Goal: Task Accomplishment & Management: Use online tool/utility

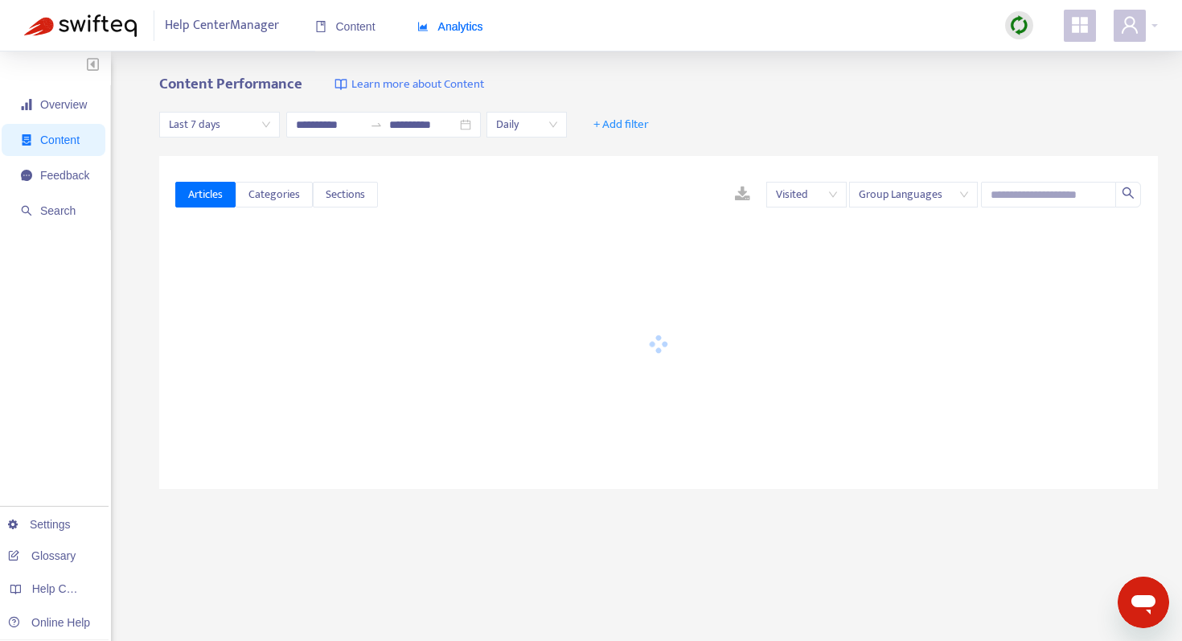
type input "**********"
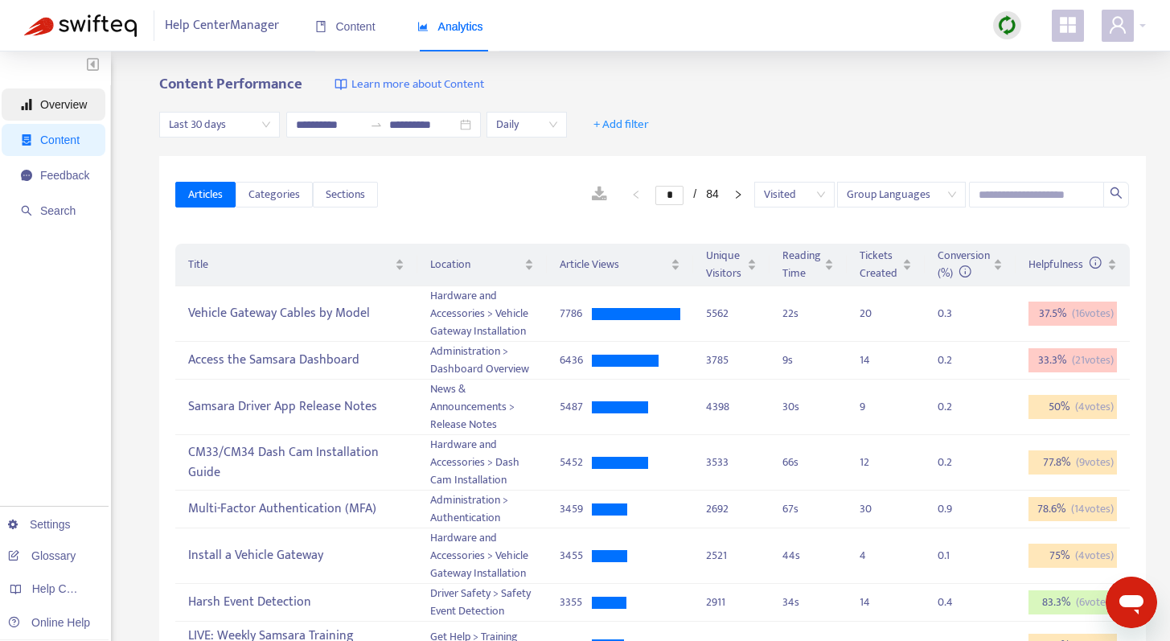
click at [42, 105] on span "Overview" at bounding box center [63, 104] width 47 height 13
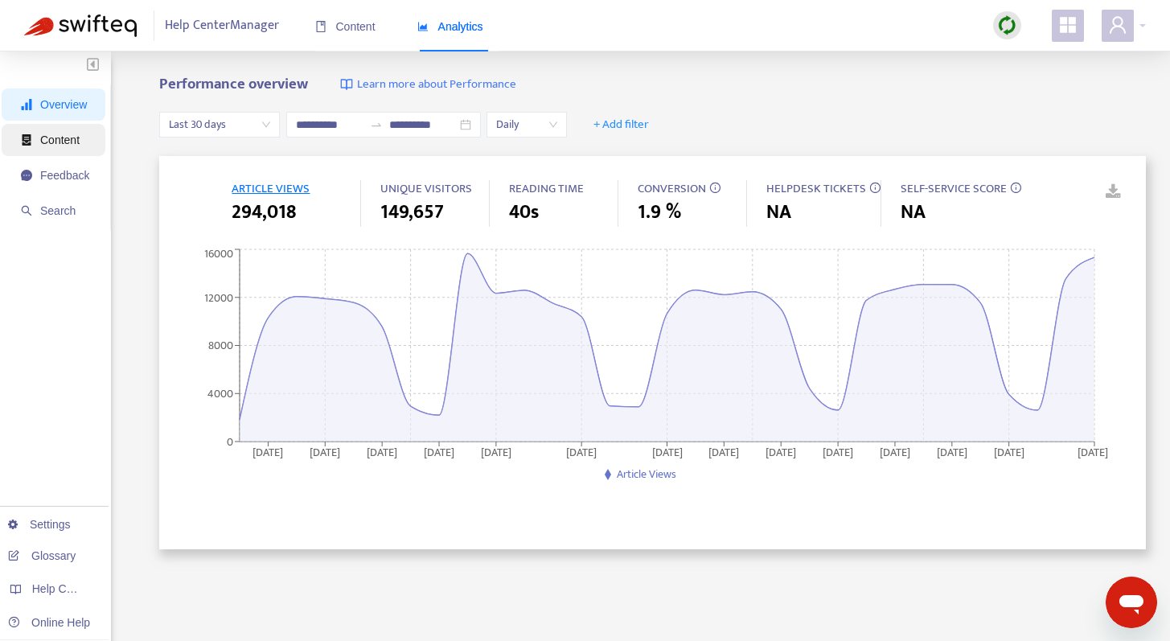
click at [57, 139] on span "Content" at bounding box center [59, 139] width 39 height 13
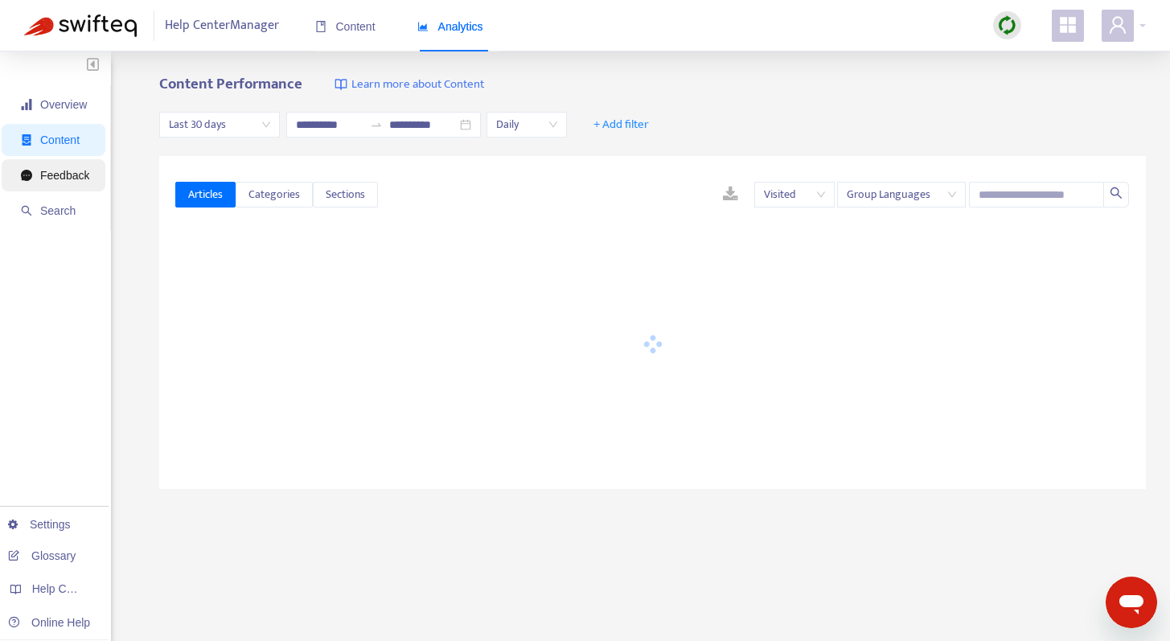
click at [64, 176] on span "Feedback" at bounding box center [64, 175] width 49 height 13
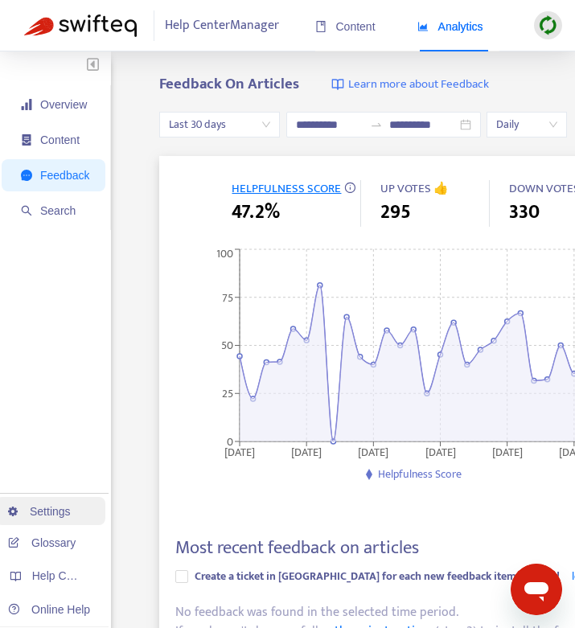
click at [52, 505] on link "Settings" at bounding box center [39, 511] width 63 height 13
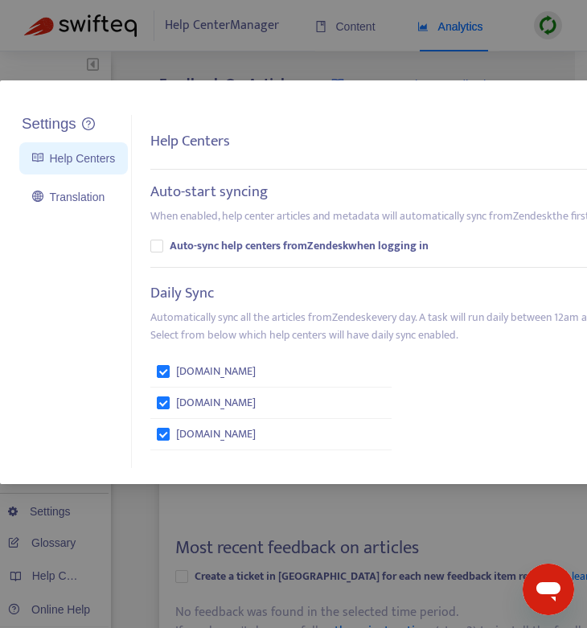
click at [202, 54] on div "Settings Help Centers Translation Settings Help Centers Auto-start syncing When…" at bounding box center [293, 314] width 587 height 628
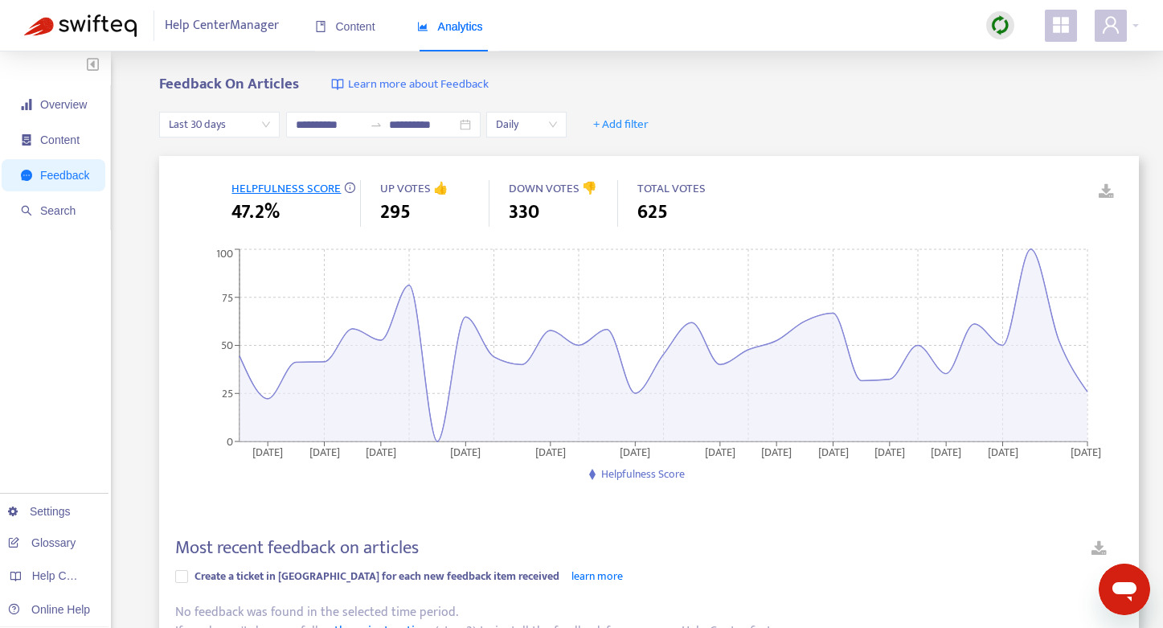
click at [586, 30] on icon "appstore" at bounding box center [1061, 25] width 16 height 16
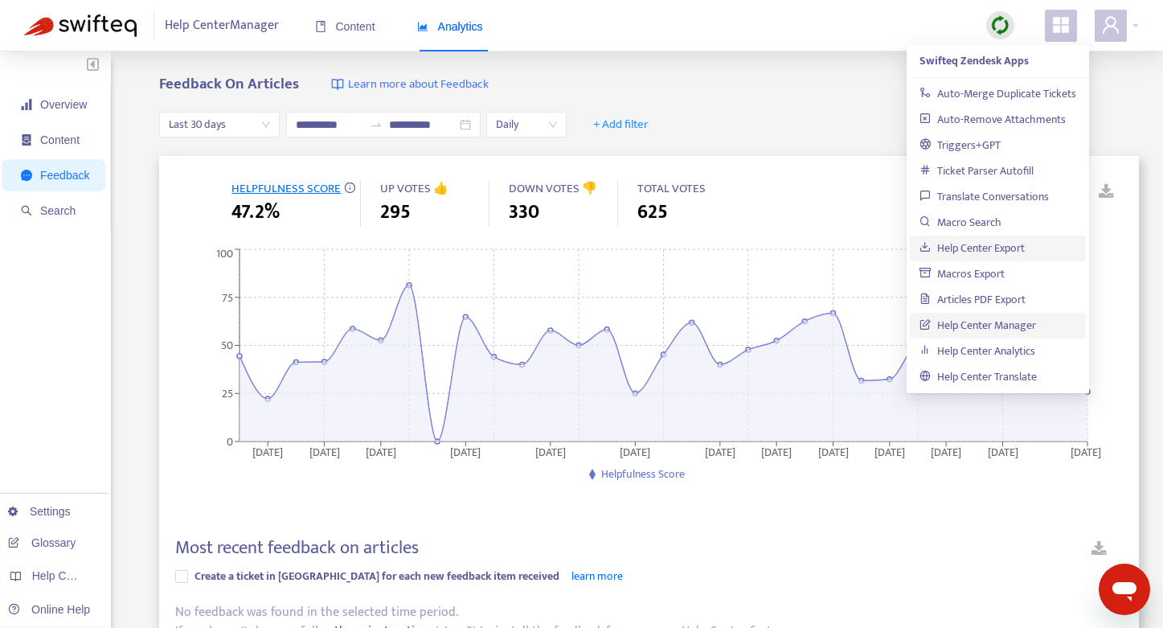
click at [586, 243] on link "Help Center Export" at bounding box center [972, 248] width 105 height 18
